Goal: Information Seeking & Learning: Find specific fact

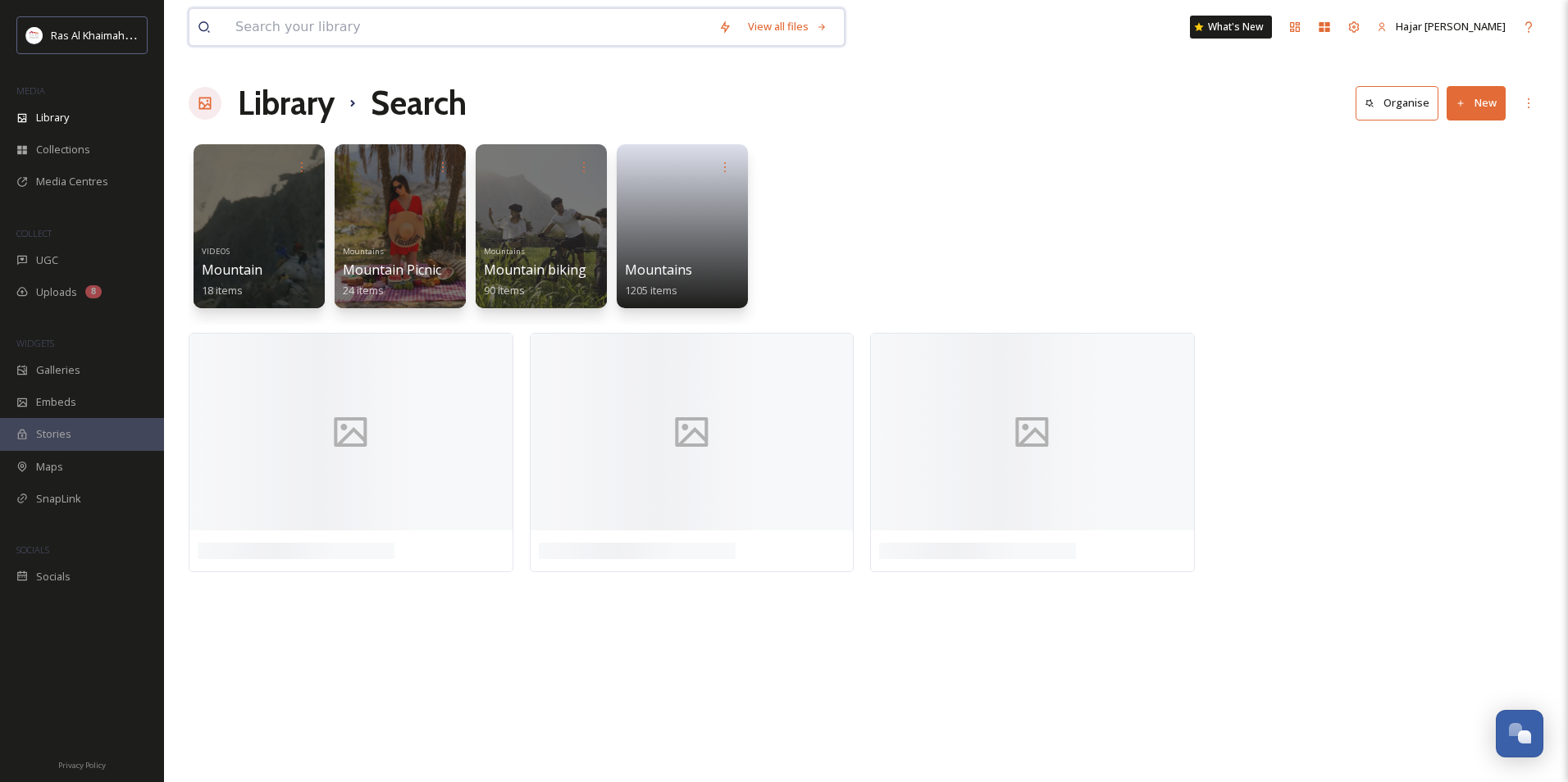
click at [259, 27] on input at bounding box center [468, 27] width 483 height 36
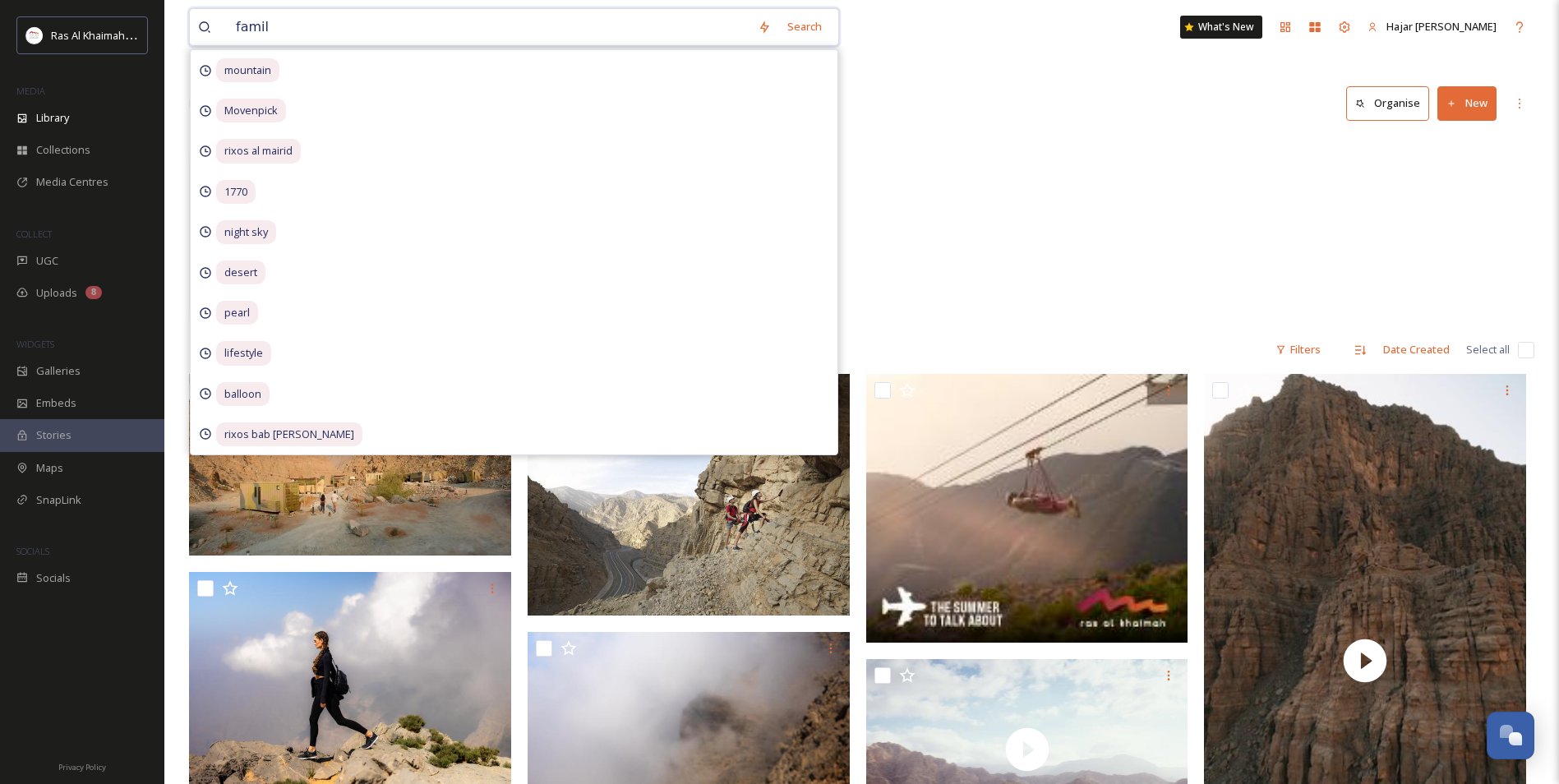
type input "family"
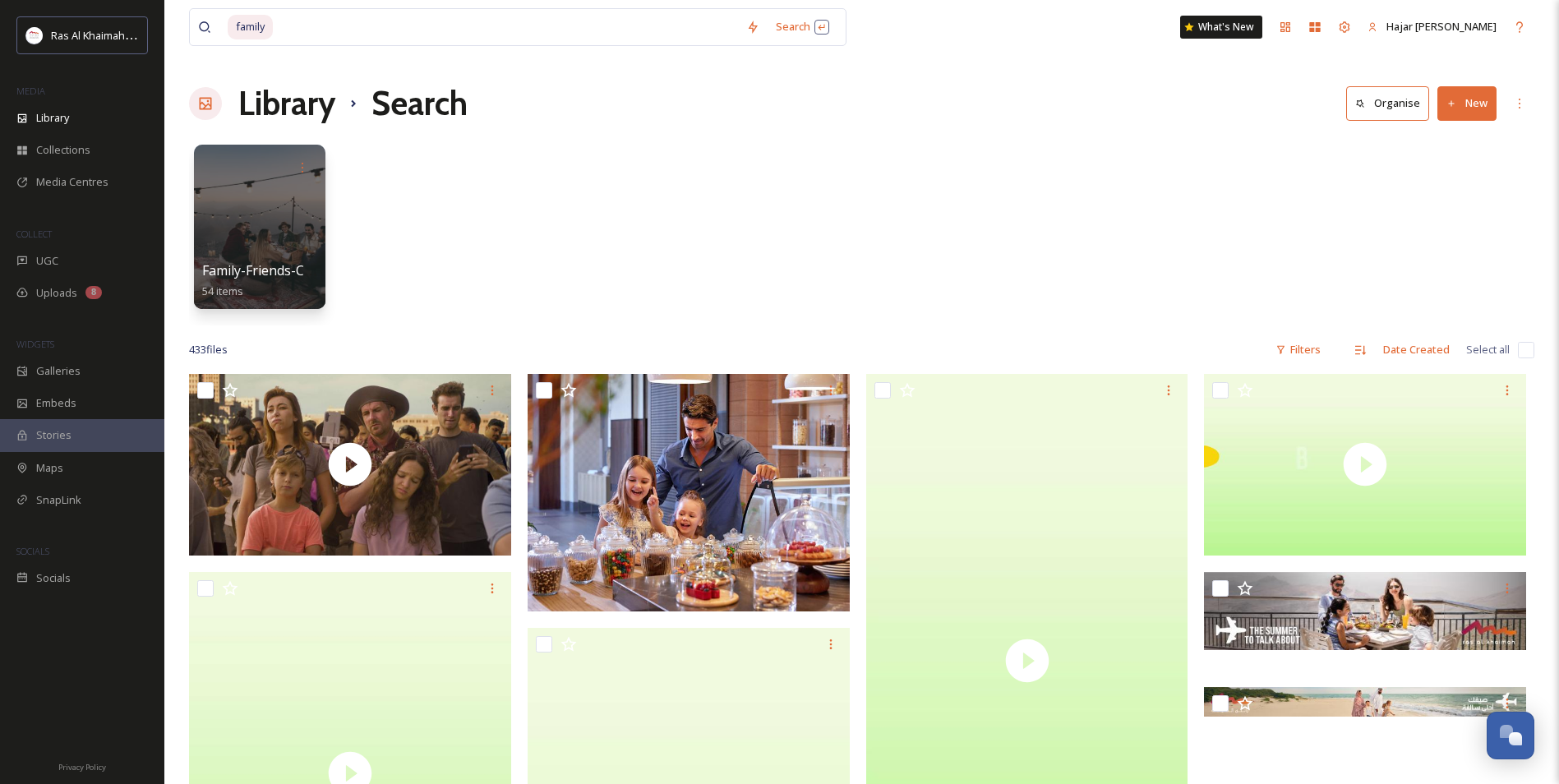
click at [913, 88] on div "Library Search Organise New" at bounding box center [862, 103] width 1346 height 49
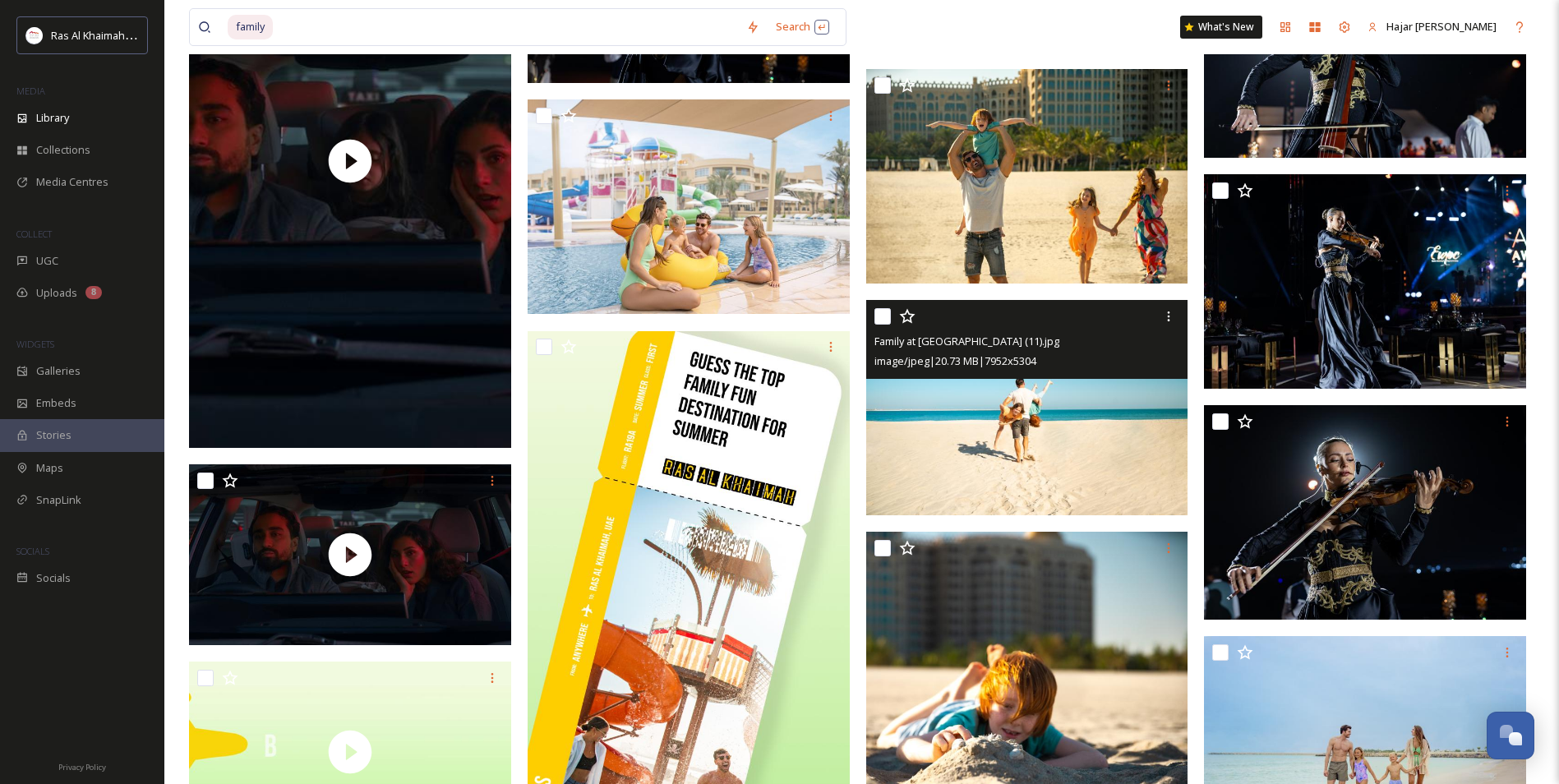
scroll to position [4685, 0]
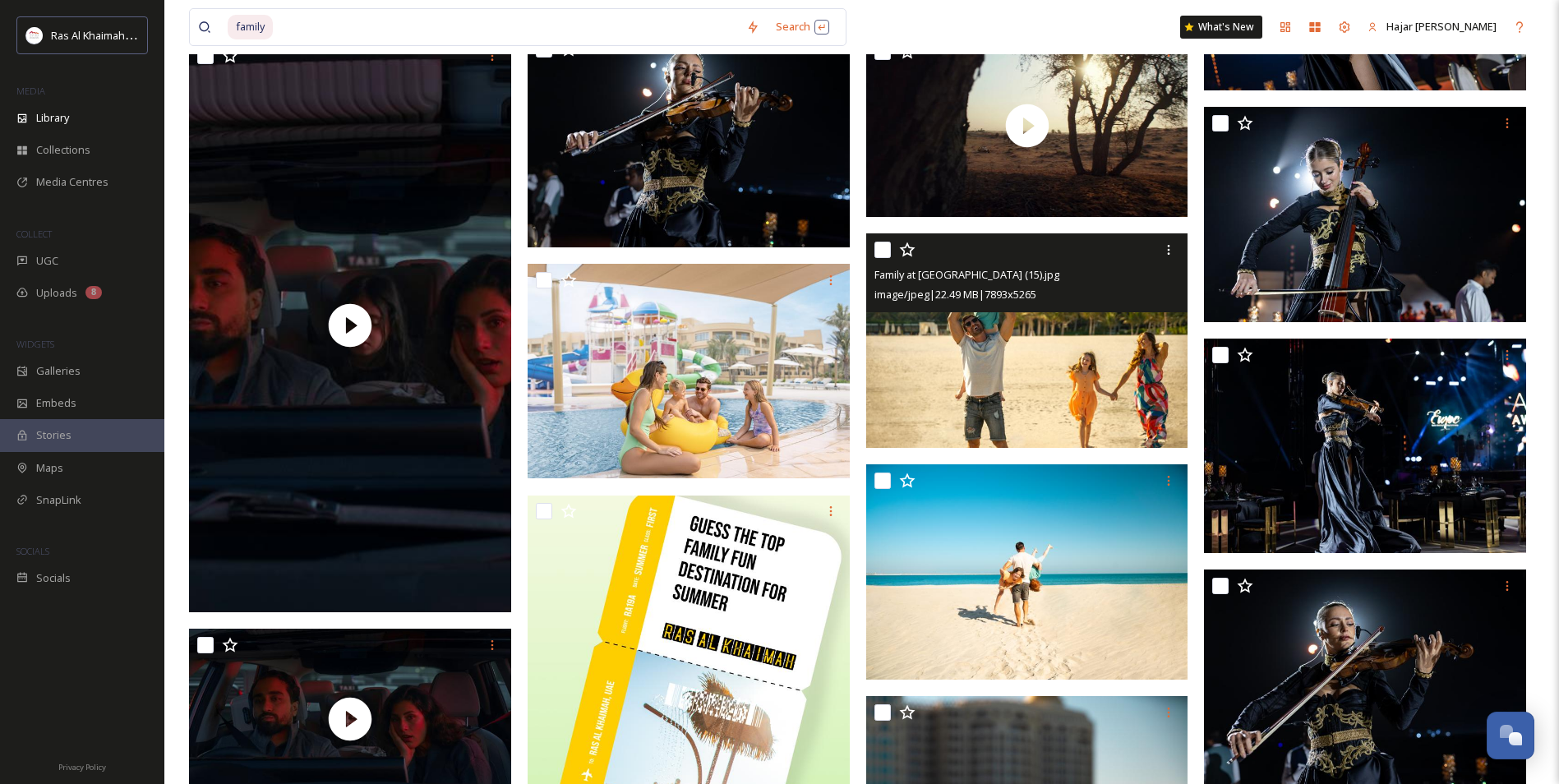
click at [1016, 382] on img at bounding box center [1027, 341] width 322 height 215
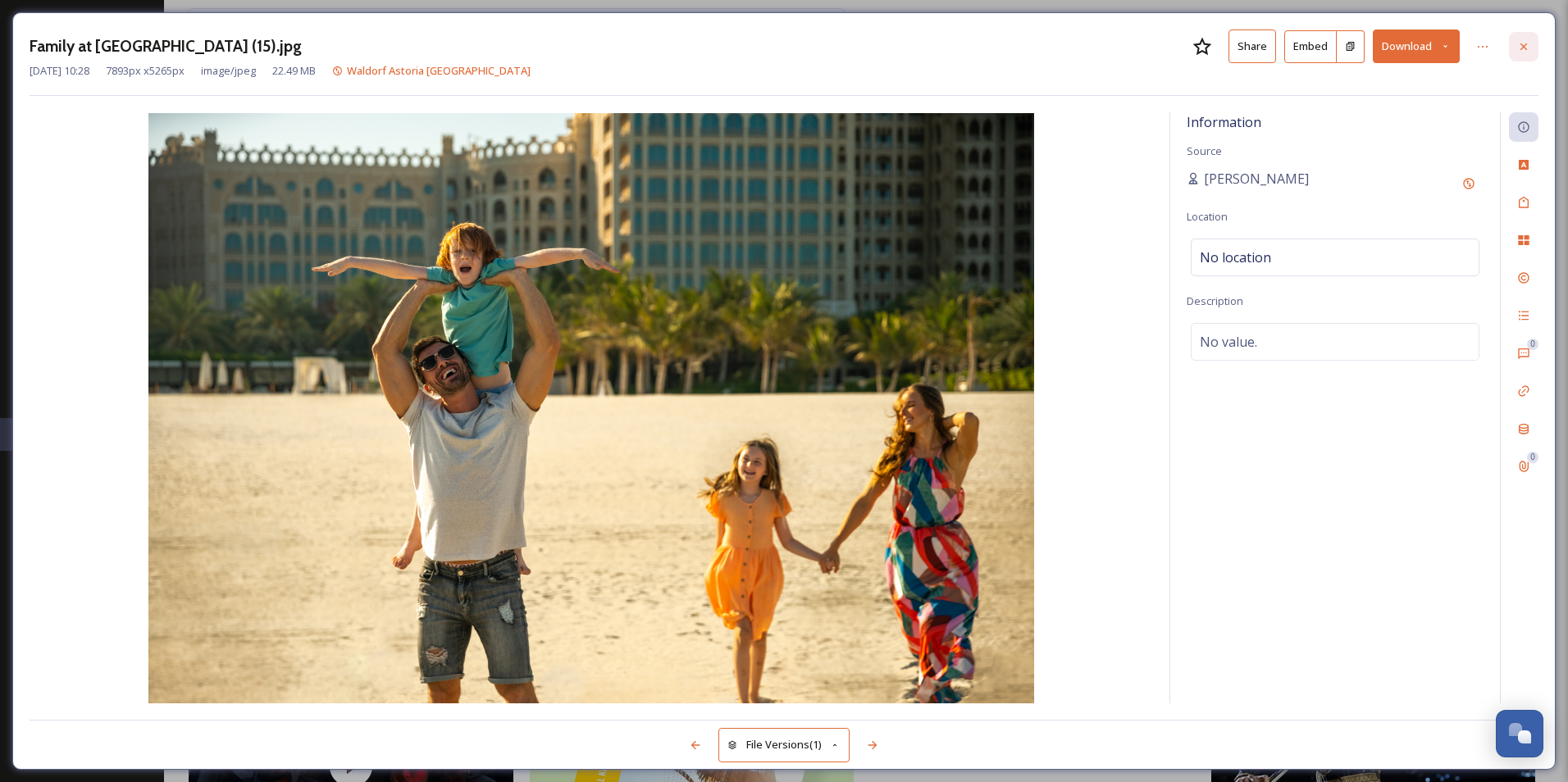
click at [1520, 44] on icon at bounding box center [1524, 47] width 13 height 13
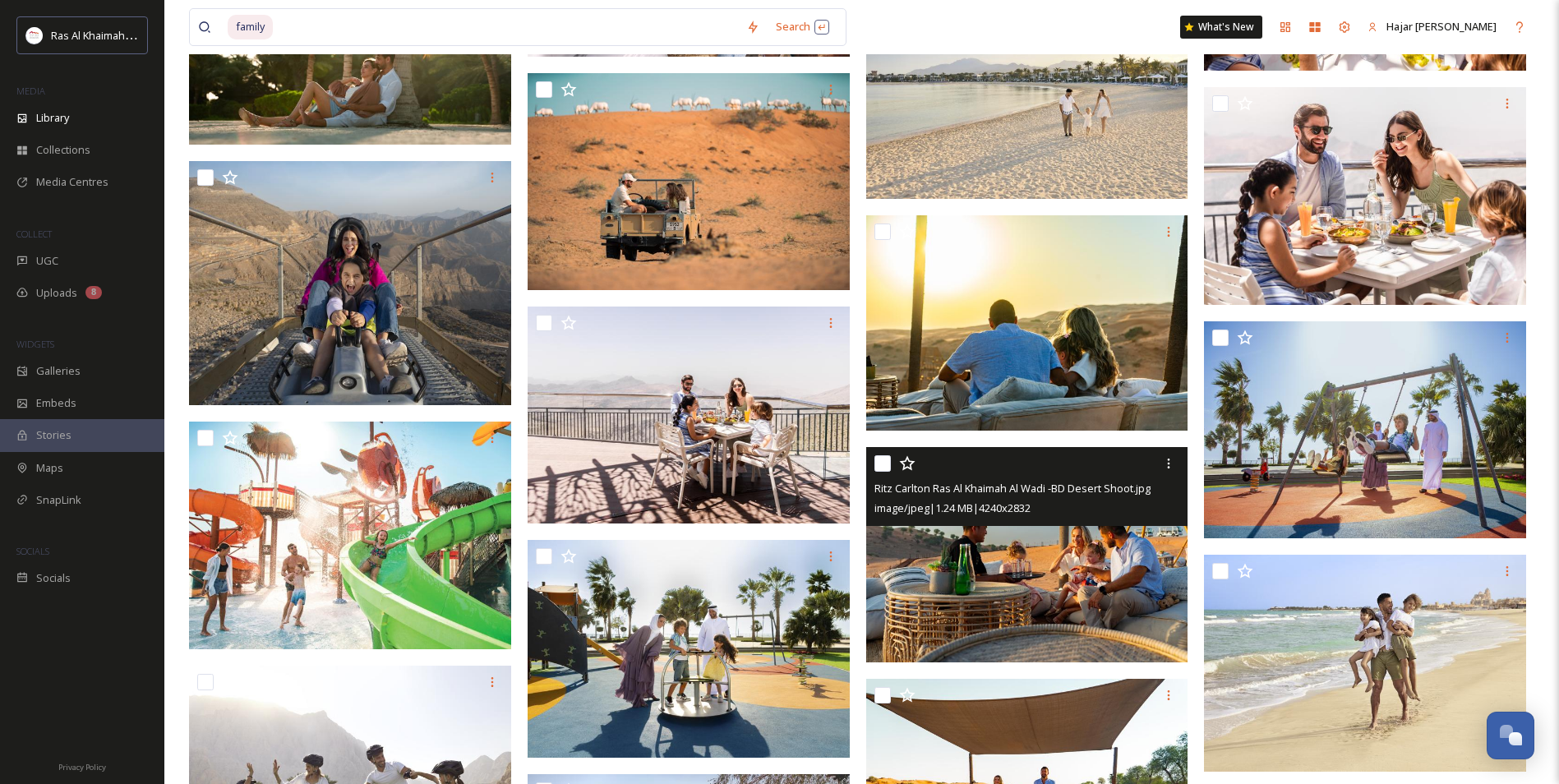
scroll to position [10930, 0]
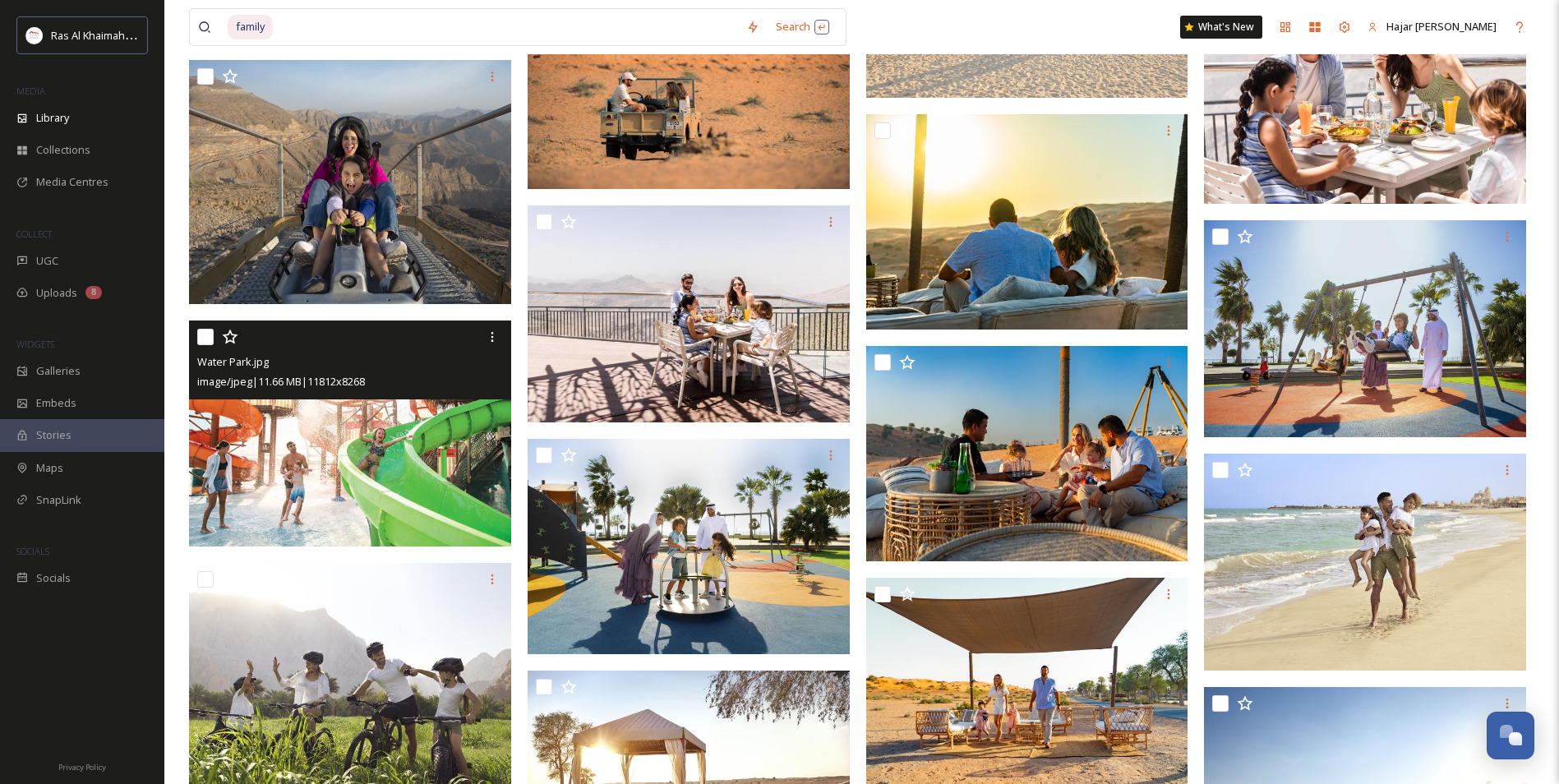
click at [374, 479] on img at bounding box center [350, 433] width 322 height 225
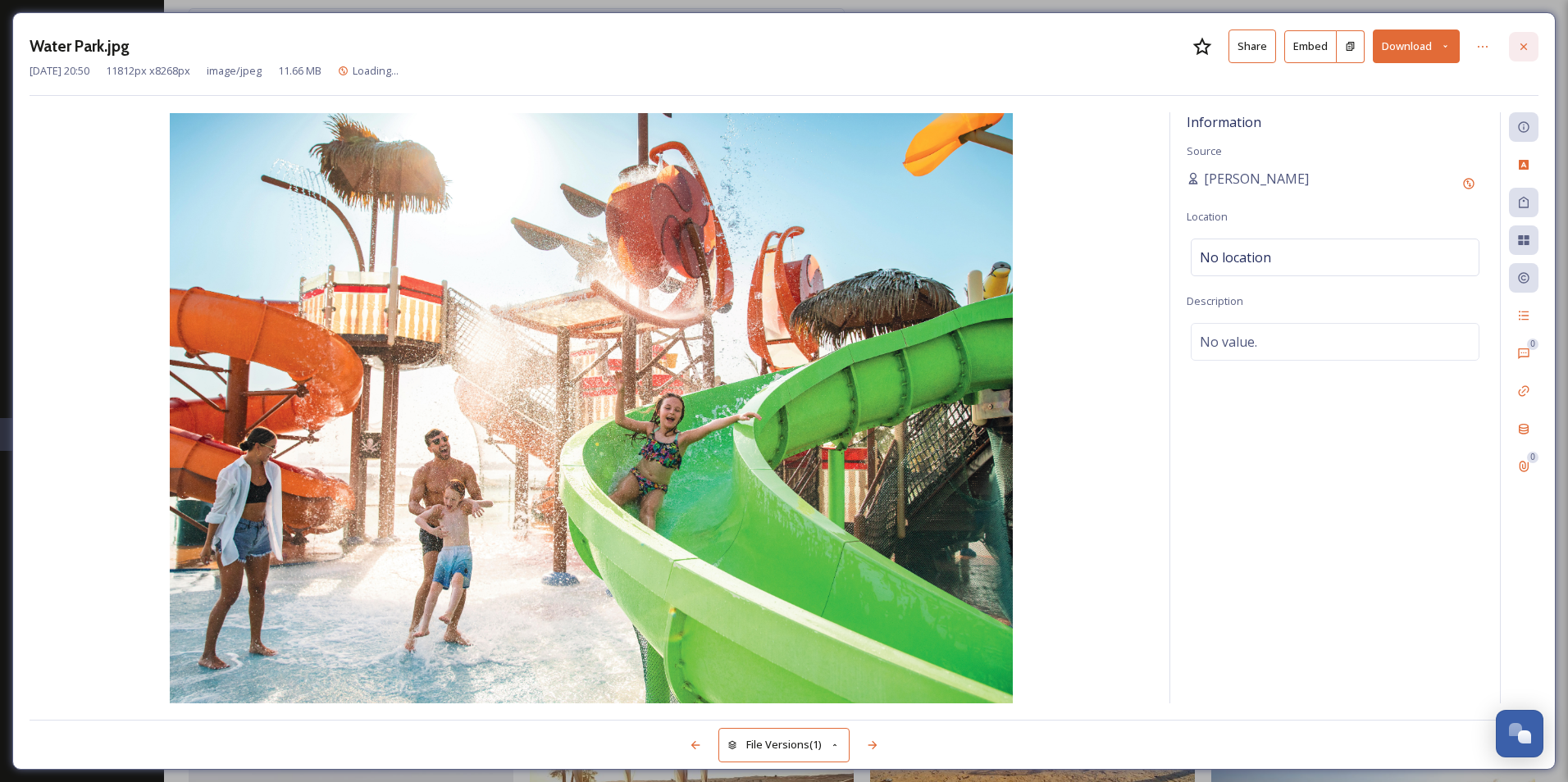
click at [1522, 43] on icon at bounding box center [1524, 47] width 13 height 13
